Goal: Information Seeking & Learning: Learn about a topic

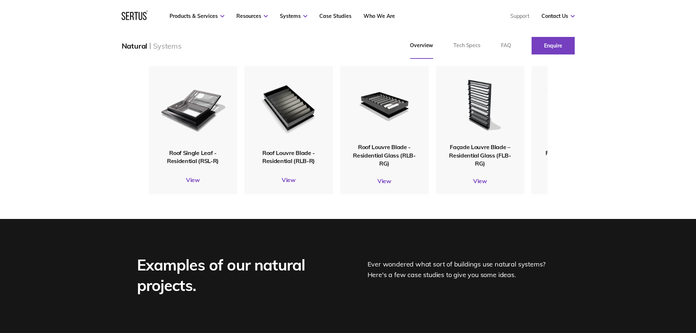
scroll to position [950, 0]
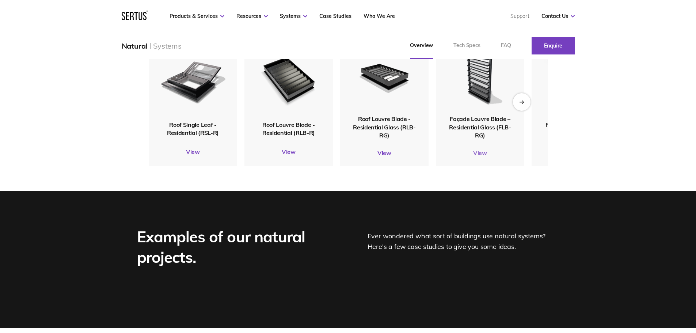
click at [483, 156] on link "View" at bounding box center [480, 152] width 88 height 7
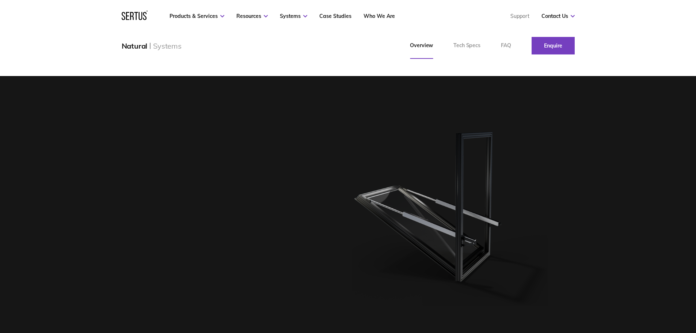
scroll to position [950, 0]
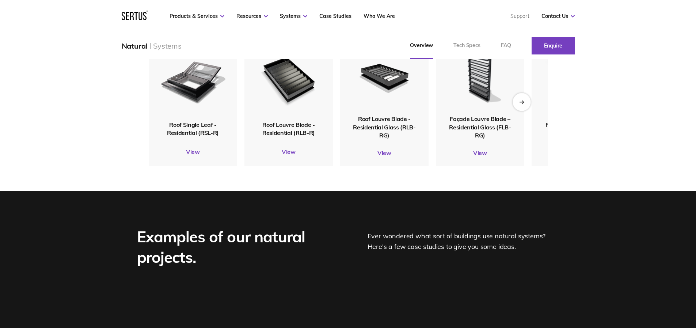
click at [525, 111] on div "Next slide" at bounding box center [522, 102] width 18 height 18
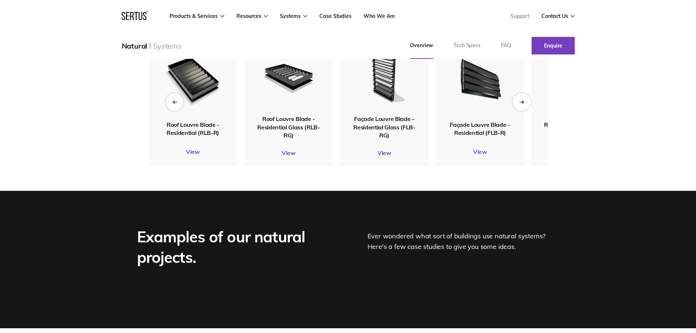
click at [524, 104] on icon "Next slide" at bounding box center [521, 102] width 5 height 4
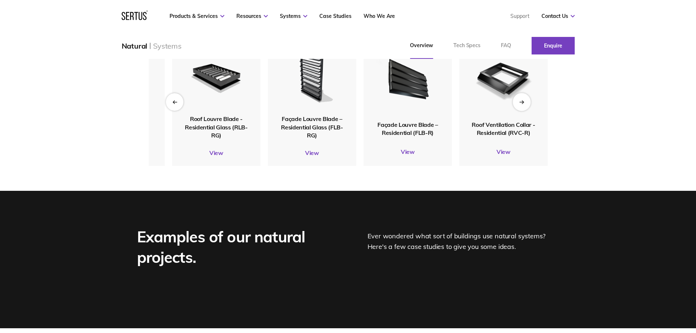
click at [524, 104] on icon "Next slide" at bounding box center [521, 102] width 5 height 4
click at [523, 104] on icon "Next slide" at bounding box center [521, 102] width 5 height 4
click at [409, 155] on link "View" at bounding box center [408, 151] width 88 height 7
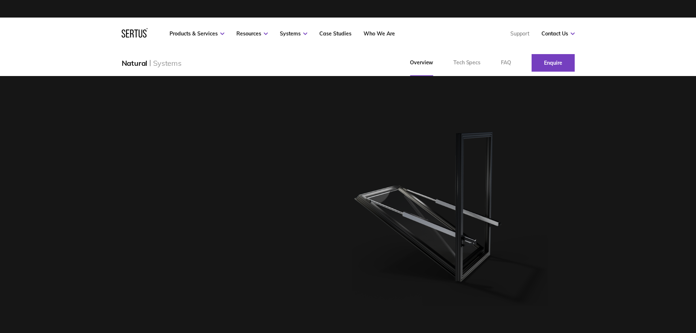
scroll to position [950, 0]
